Goal: Task Accomplishment & Management: Manage account settings

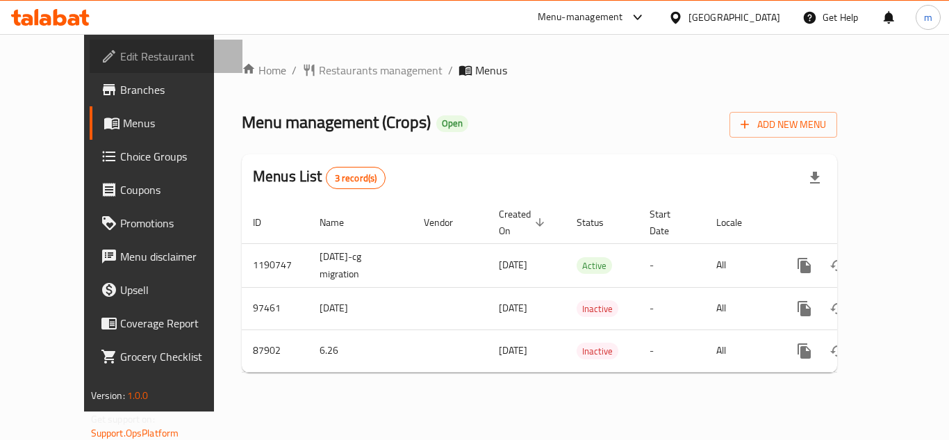
click at [120, 53] on span "Edit Restaurant" at bounding box center [175, 56] width 111 height 17
click at [683, 17] on icon at bounding box center [675, 17] width 15 height 15
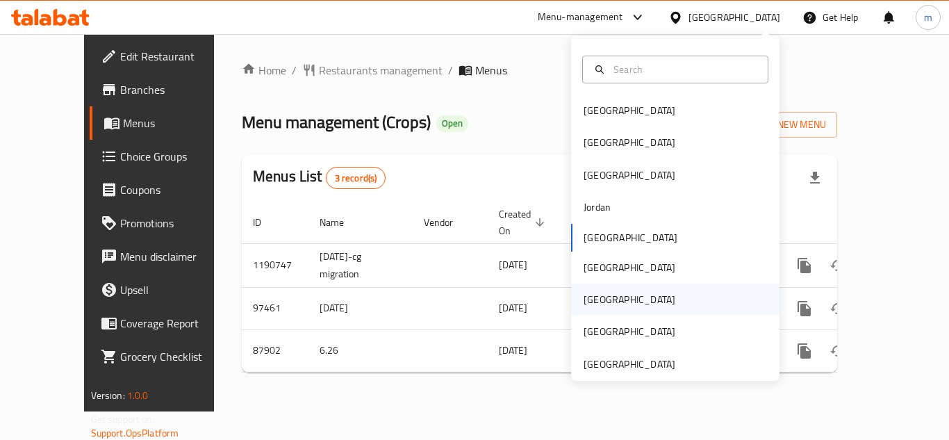
click at [630, 297] on div "[GEOGRAPHIC_DATA]" at bounding box center [675, 299] width 208 height 32
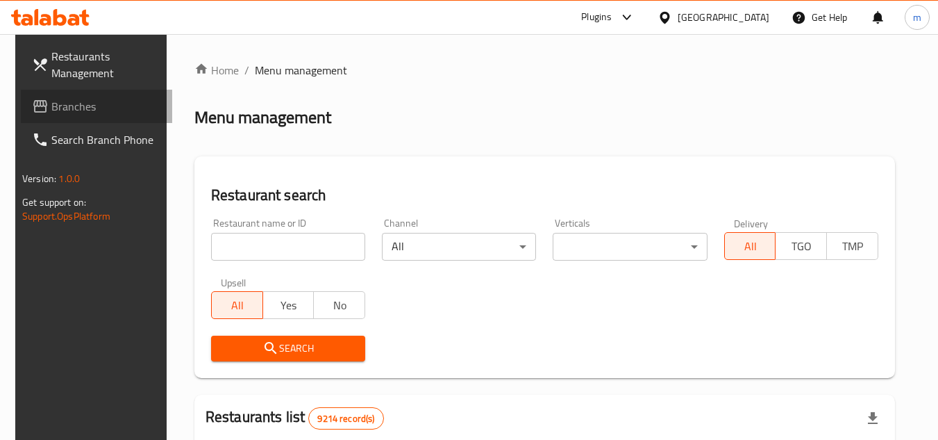
click at [81, 110] on span "Branches" at bounding box center [106, 106] width 110 height 17
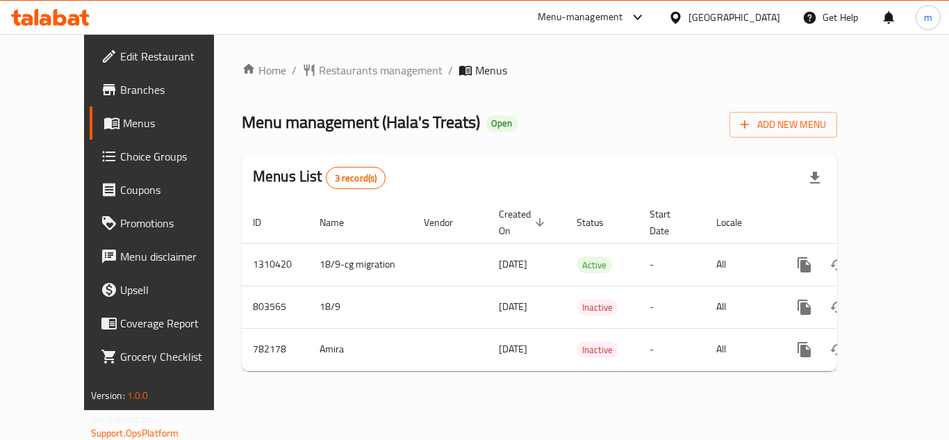
click at [581, 104] on div "Home / Restaurants management / Menus Menu management ( Hala's Treats ) Open Ad…" at bounding box center [539, 222] width 595 height 320
click at [110, 44] on link "Edit Restaurant" at bounding box center [166, 56] width 153 height 33
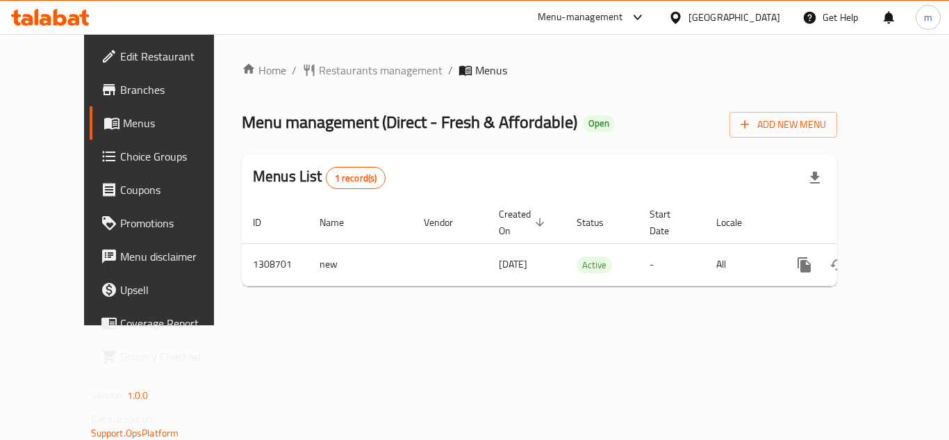
click at [524, 325] on div "Home / Restaurants management / Menus Menu management ( Direct - Fresh & Afford…" at bounding box center [539, 179] width 651 height 291
click at [711, 17] on div "United Arab Emirates" at bounding box center [734, 17] width 92 height 15
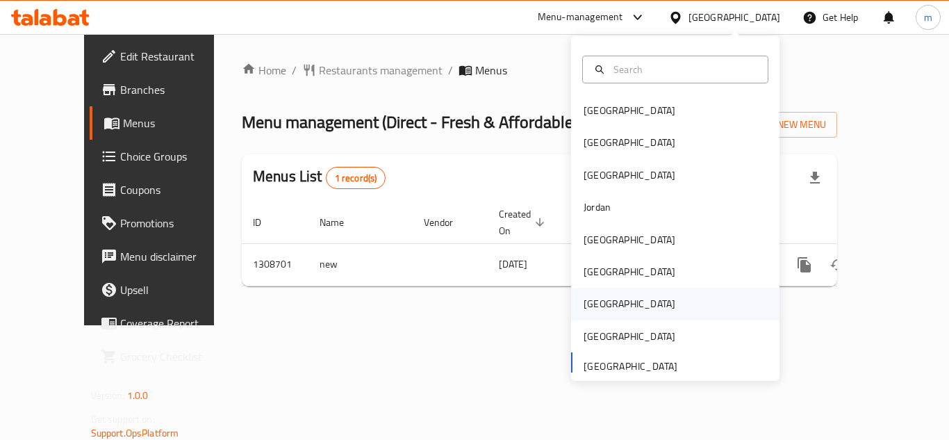
click at [593, 303] on div "[GEOGRAPHIC_DATA]" at bounding box center [629, 303] width 92 height 15
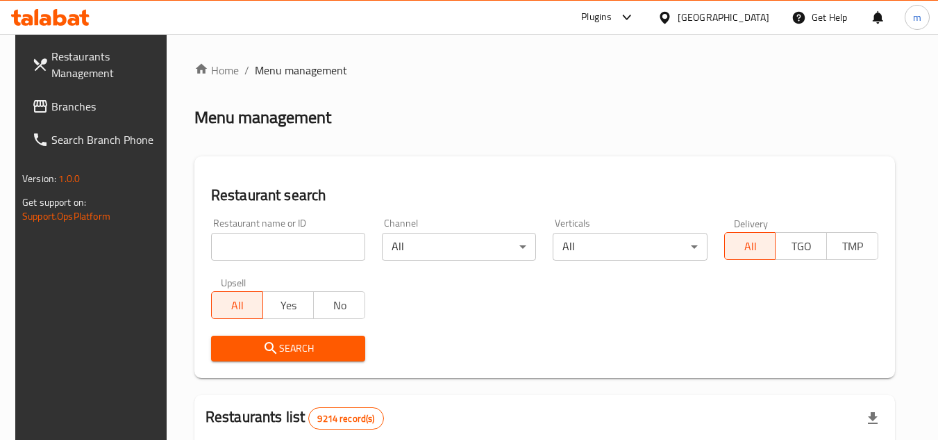
click at [65, 110] on span "Branches" at bounding box center [106, 106] width 110 height 17
